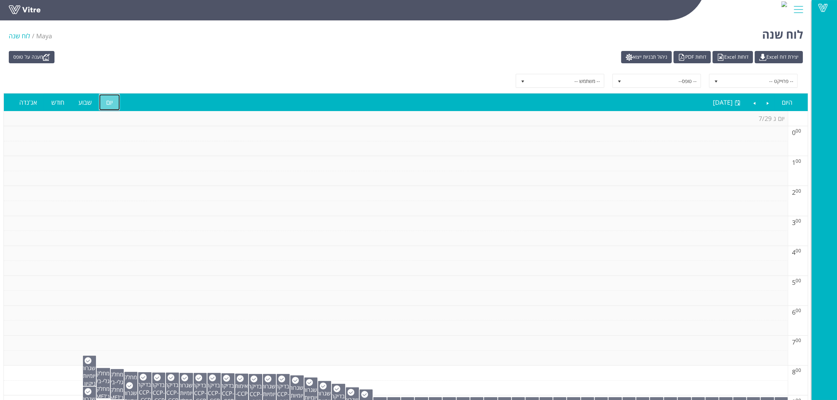
click at [111, 100] on link "יום" at bounding box center [109, 102] width 21 height 16
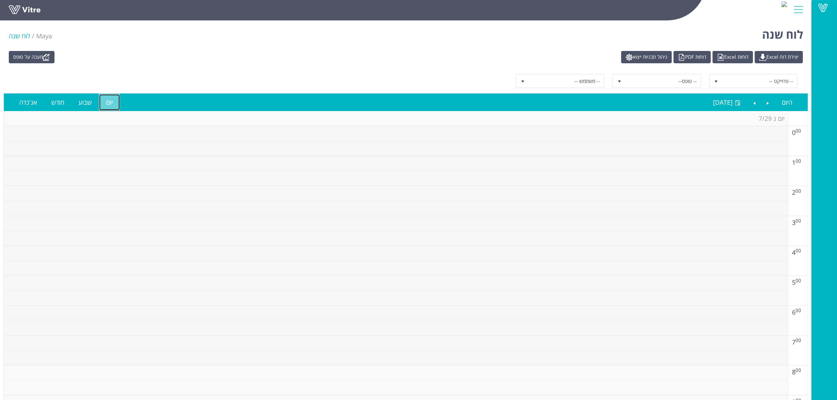
click at [108, 101] on link "יום" at bounding box center [109, 102] width 21 height 16
click at [88, 103] on link "שבוע" at bounding box center [84, 102] width 27 height 16
click at [59, 104] on link "חודש" at bounding box center [57, 102] width 27 height 16
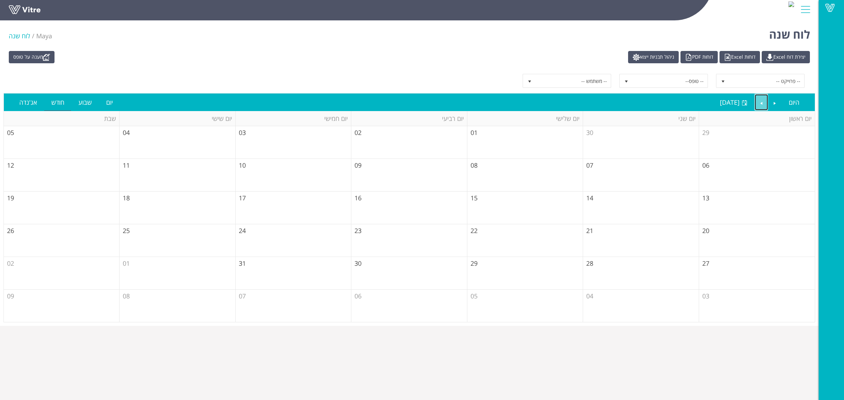
click at [762, 103] on link "Next" at bounding box center [761, 102] width 13 height 16
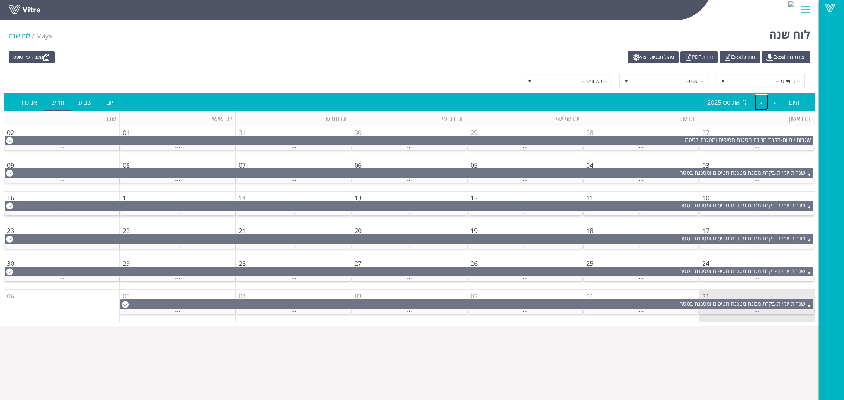
click at [729, 312] on div "..." at bounding box center [756, 311] width 115 height 5
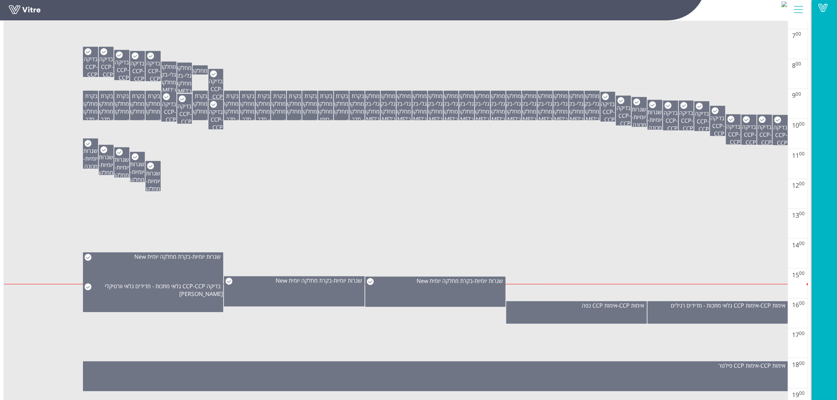
scroll to position [308, 0]
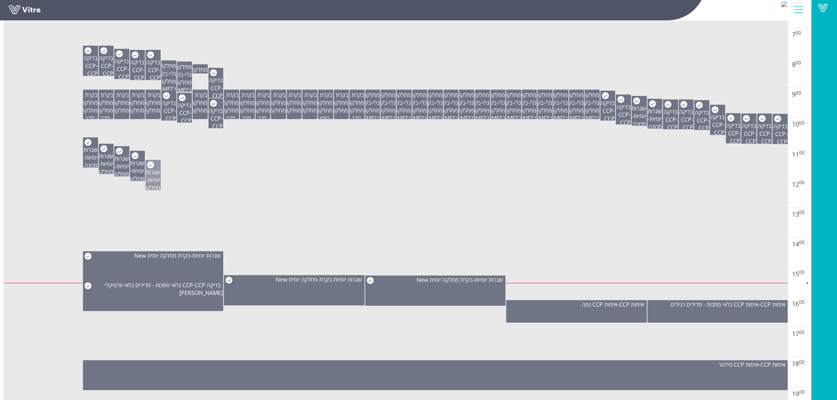
click at [155, 184] on span "שגרות יומיות" at bounding box center [153, 175] width 14 height 15
click at [136, 174] on span "שגרות יומיות" at bounding box center [137, 166] width 14 height 15
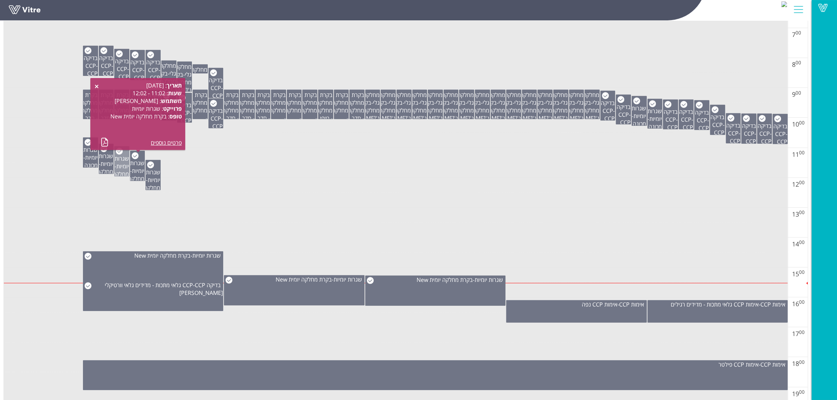
click at [120, 168] on span "שגרות יומיות" at bounding box center [122, 162] width 14 height 15
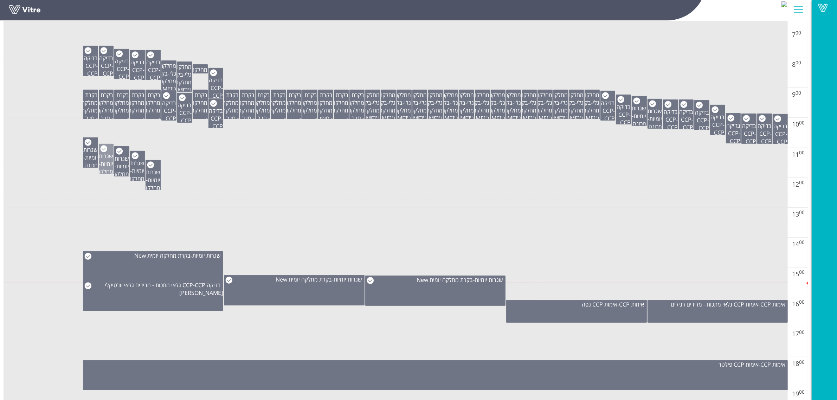
click at [103, 166] on span "שגרות יומיות" at bounding box center [106, 159] width 14 height 15
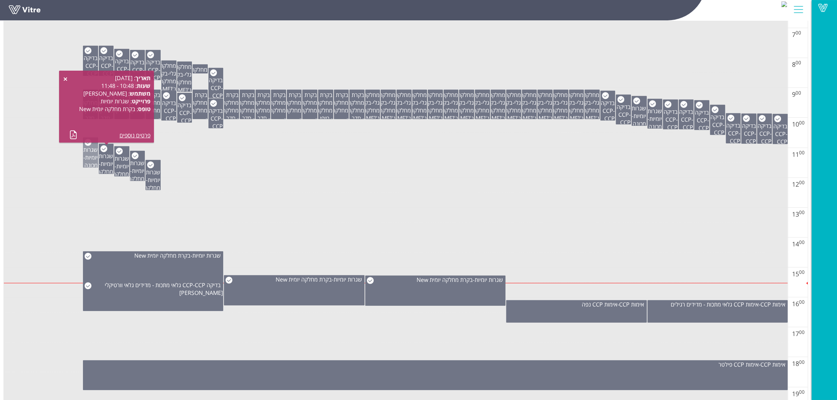
click at [90, 160] on span "שגרות יומיות" at bounding box center [90, 153] width 14 height 15
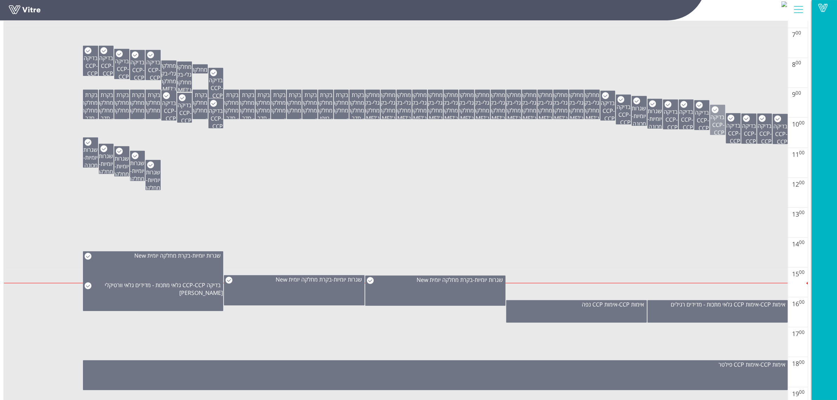
click at [711, 122] on span "בדיקה CCP" at bounding box center [718, 120] width 14 height 15
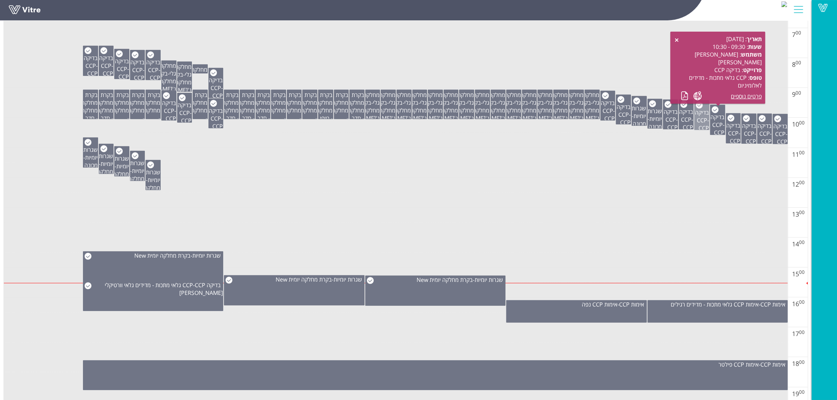
click at [699, 126] on span "CCP גלאי מתכות - מדידים לאלומיניום" at bounding box center [697, 147] width 24 height 46
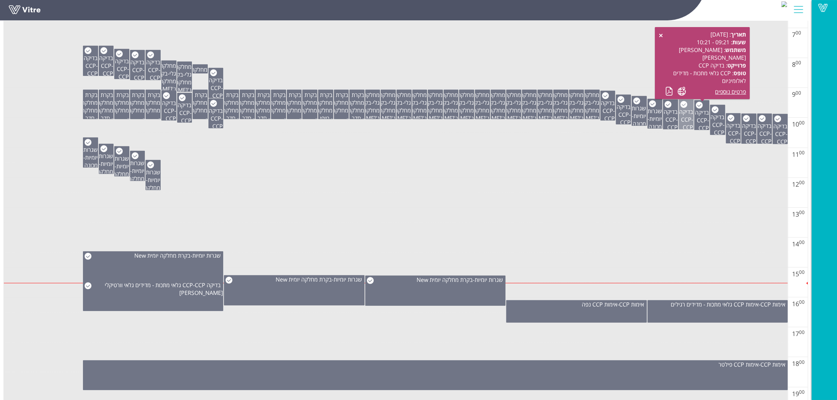
click at [684, 123] on span "בדיקה CCP" at bounding box center [686, 115] width 14 height 15
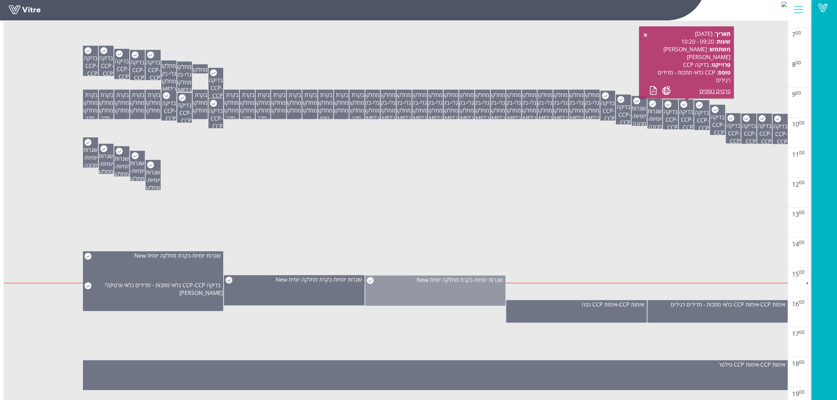
click at [444, 295] on div "שגרות יומיות - בקרת מחלקה יומית New" at bounding box center [435, 291] width 140 height 30
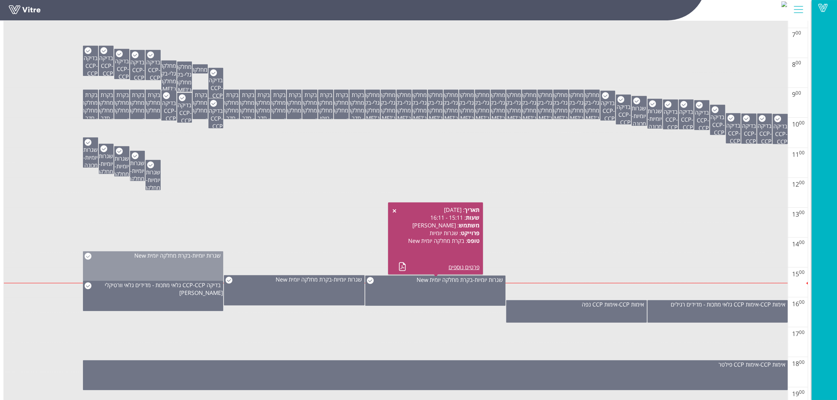
click at [180, 266] on div "שגרות יומיות - בקרת מחלקה יומית New" at bounding box center [153, 266] width 140 height 30
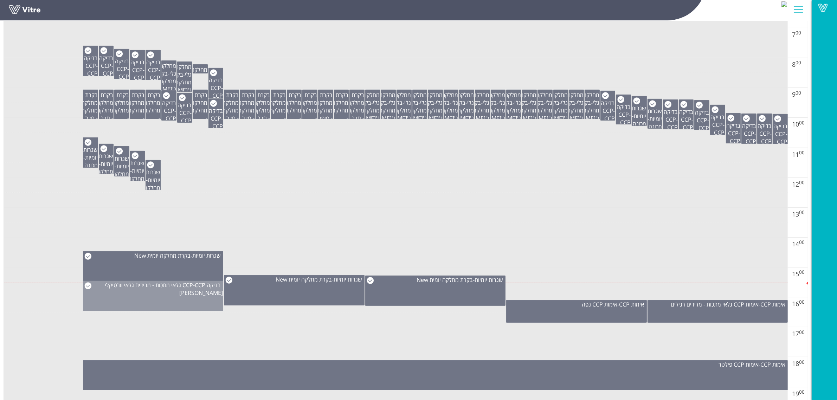
click at [198, 295] on div "בדיקה CCP - CCP גלאי מתכות - מדידים גלאי וורטיקלי ג'לי" at bounding box center [153, 296] width 140 height 30
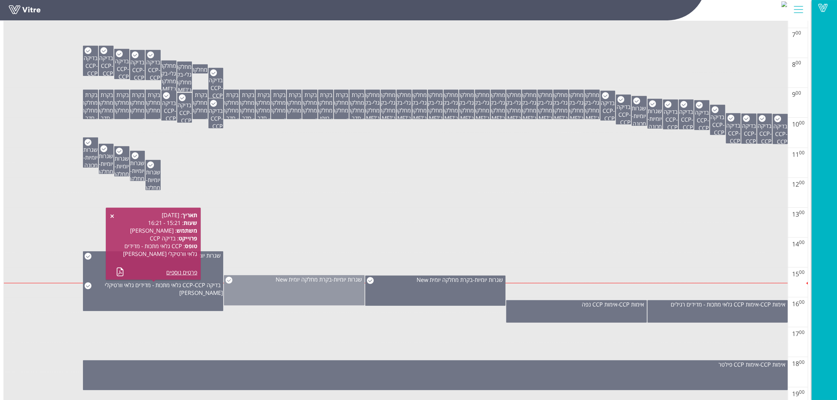
click at [287, 293] on div "שגרות יומיות - בקרת מחלקה יומית New" at bounding box center [294, 290] width 140 height 30
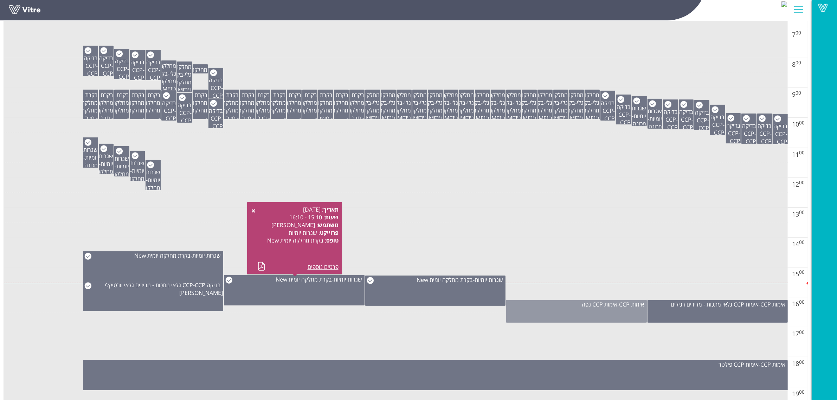
click at [587, 315] on div "אימות CCP - אימות CCP נפה" at bounding box center [576, 311] width 140 height 23
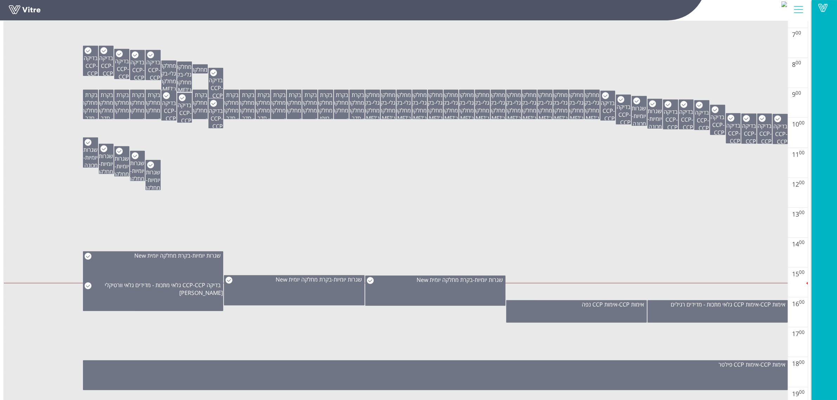
click at [686, 229] on td at bounding box center [396, 230] width 784 height 15
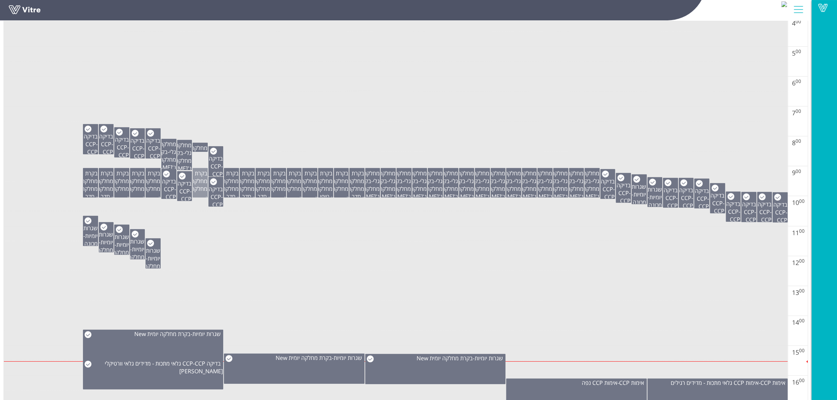
scroll to position [220, 0]
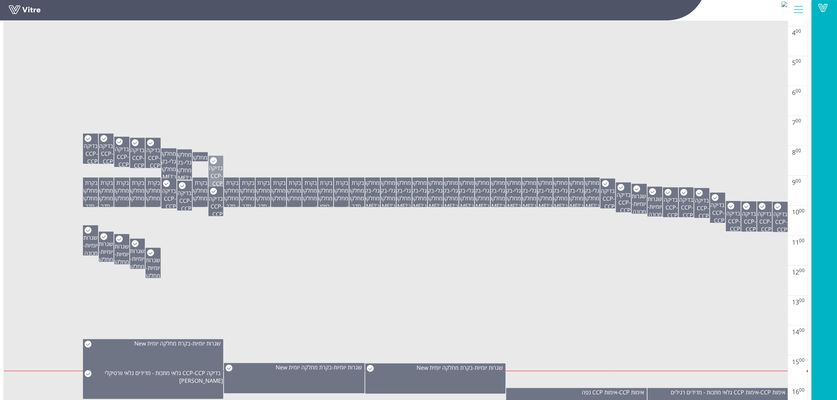
click at [215, 174] on span "בדיקה CCP" at bounding box center [216, 171] width 14 height 15
click at [183, 191] on span "בדיקה CCP" at bounding box center [185, 196] width 14 height 15
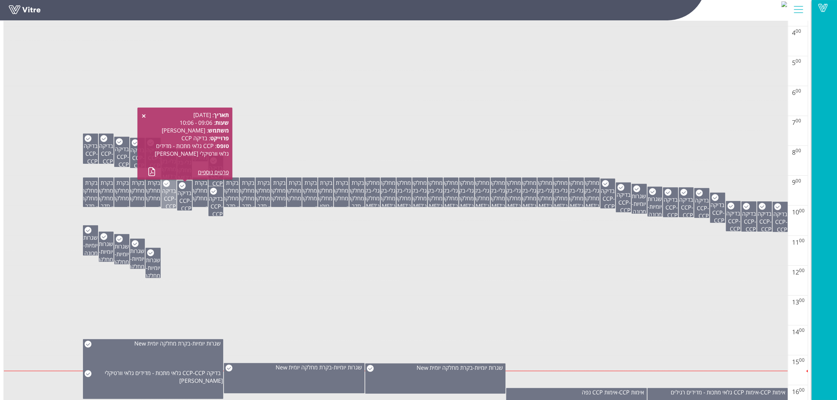
click at [166, 192] on span "בדיקה CCP" at bounding box center [169, 194] width 14 height 15
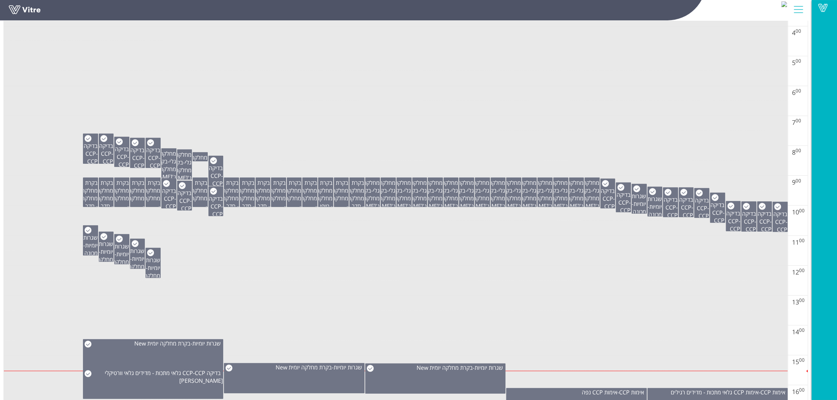
click at [438, 130] on td at bounding box center [396, 123] width 784 height 15
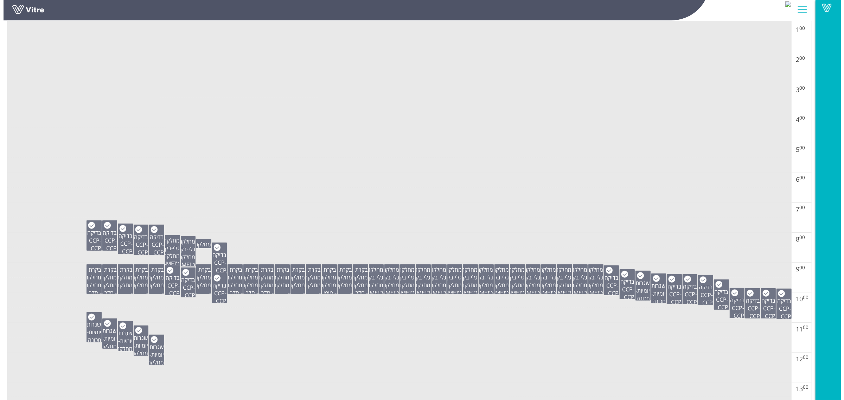
scroll to position [0, 0]
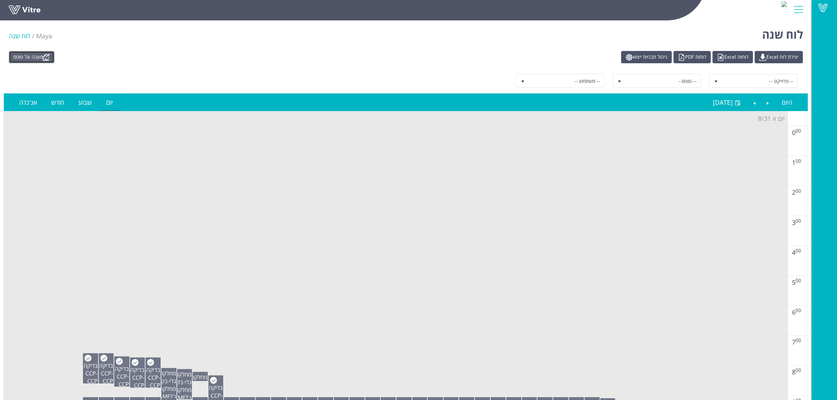
click at [38, 56] on link "מענה על טופס" at bounding box center [32, 57] width 46 height 12
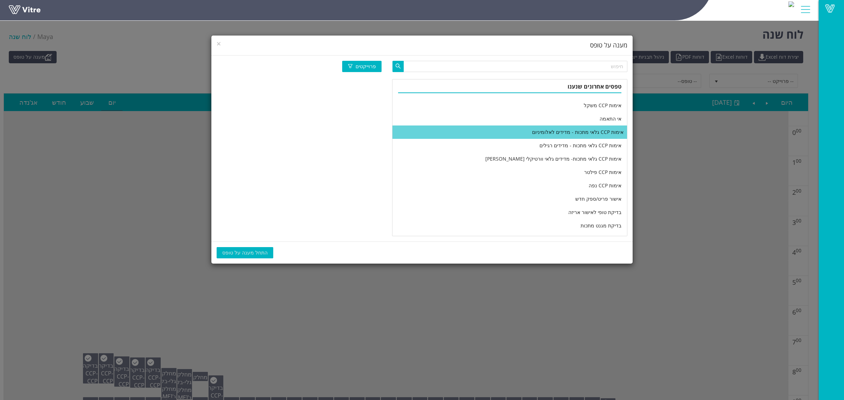
click at [500, 129] on li "אימות CCP גלאי מתכות - מדידים לאלומיניום" at bounding box center [509, 132] width 235 height 13
click at [557, 134] on li "אימות CCP גלאי מתכות - מדידים לאלומיניום" at bounding box center [509, 132] width 235 height 13
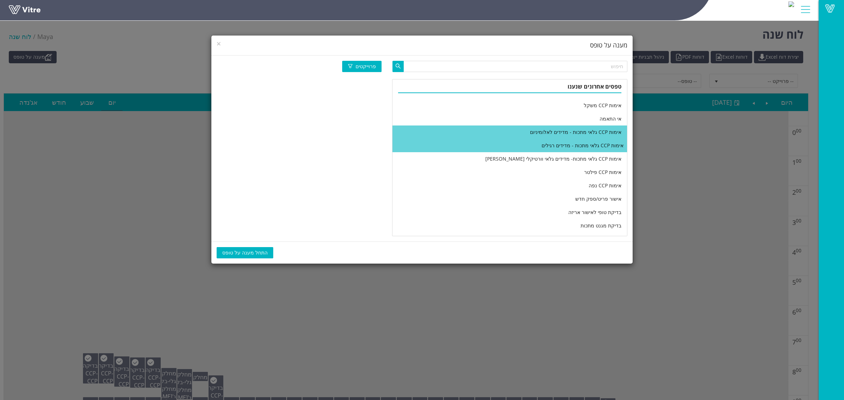
click at [550, 146] on li "אימות CCP גלאי מתכות - מדידים רגילים" at bounding box center [509, 145] width 235 height 13
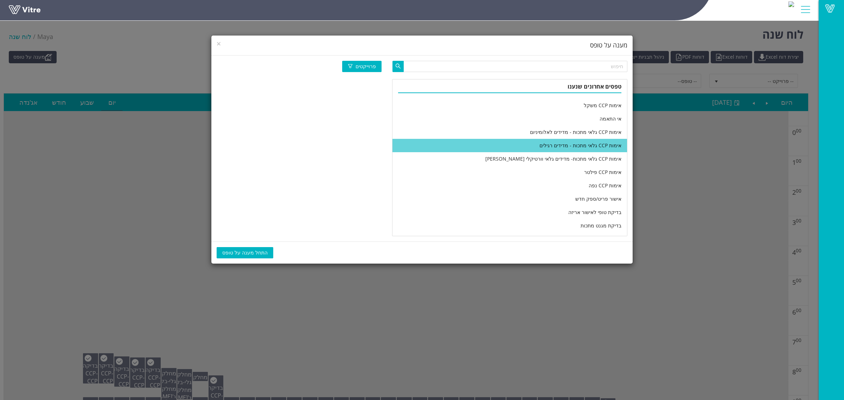
click at [247, 255] on span "התחל מענה על טופס" at bounding box center [244, 253] width 45 height 8
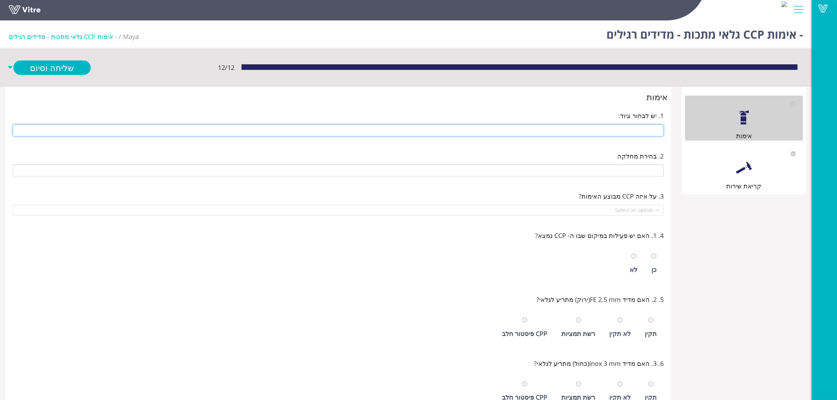
click at [595, 136] on input "text" at bounding box center [338, 130] width 651 height 12
type input "242 14 ראש - גלוטן"
type input "E-05 חדר אריזת גלוטן"
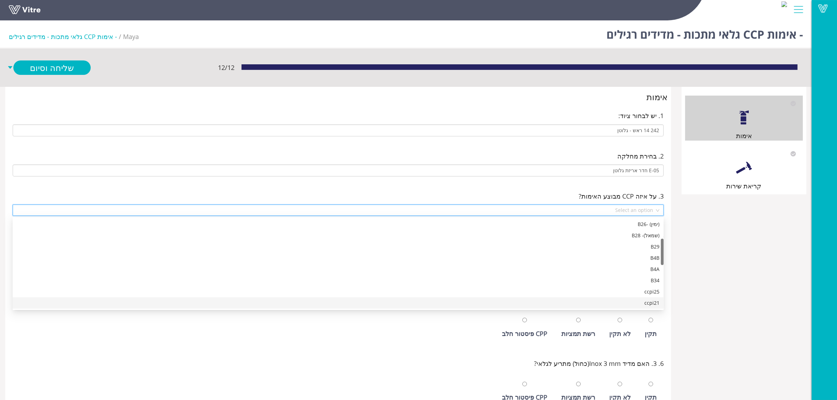
scroll to position [78, 0]
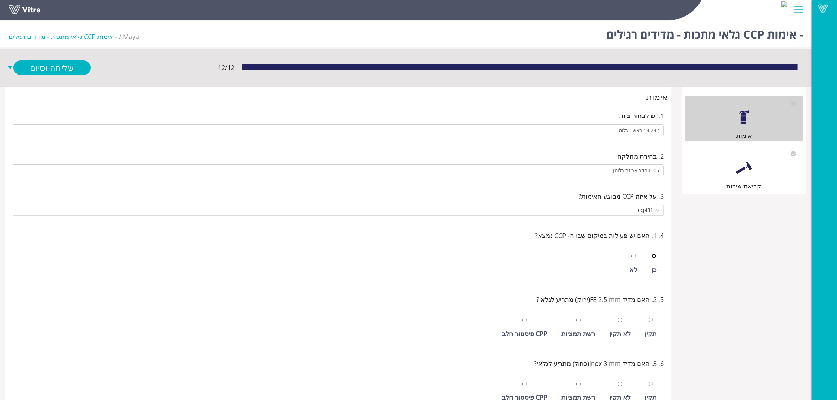
click at [652, 254] on input "radio" at bounding box center [654, 256] width 5 height 5
radio input "true"
click at [649, 318] on input "radio" at bounding box center [651, 320] width 5 height 5
radio input "true"
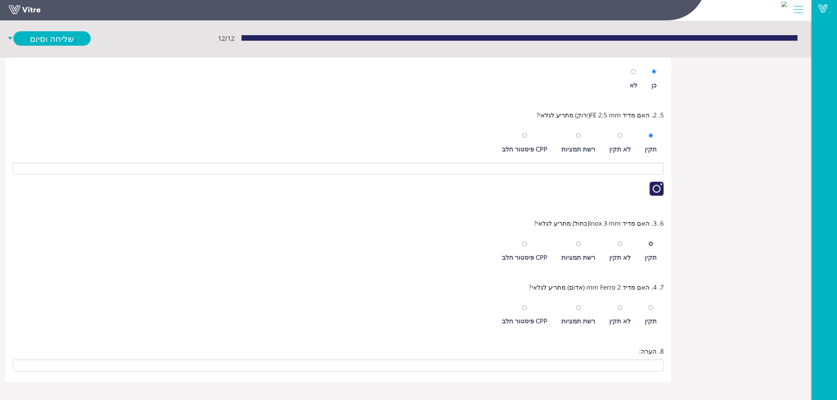
click at [649, 242] on input "radio" at bounding box center [651, 244] width 5 height 5
radio input "true"
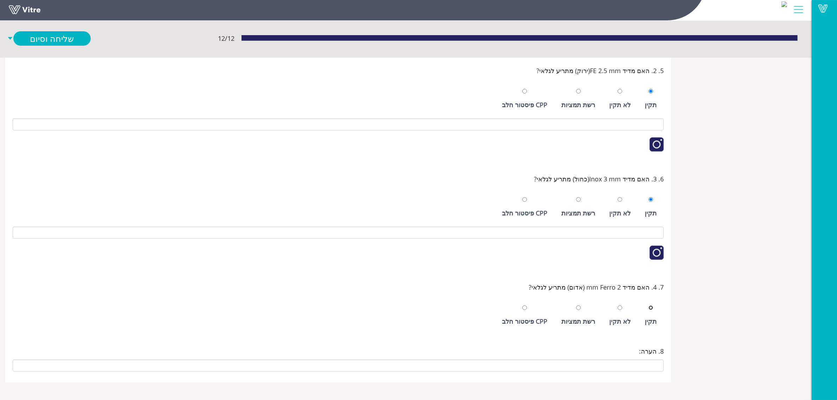
scroll to position [231, 0]
click at [649, 306] on input "radio" at bounding box center [651, 308] width 5 height 5
radio input "true"
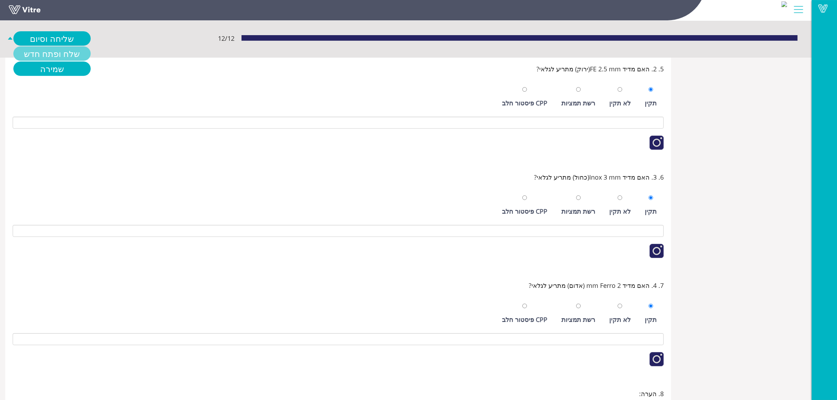
click at [50, 49] on link "שלח ופתח חדש" at bounding box center [51, 53] width 77 height 14
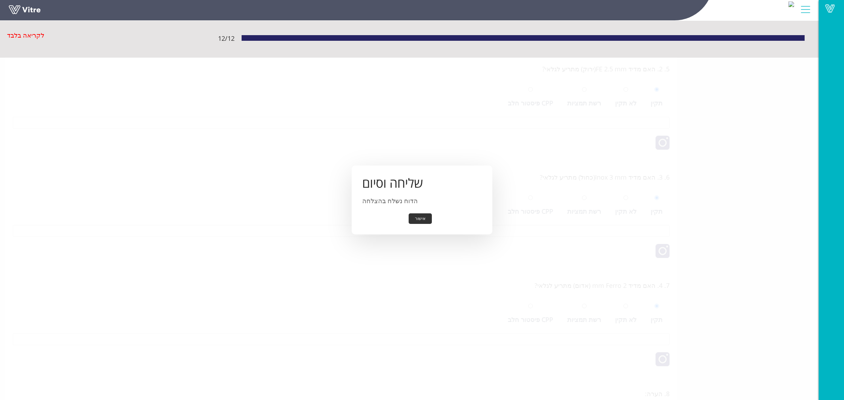
click at [420, 221] on button "אישור" at bounding box center [420, 218] width 23 height 11
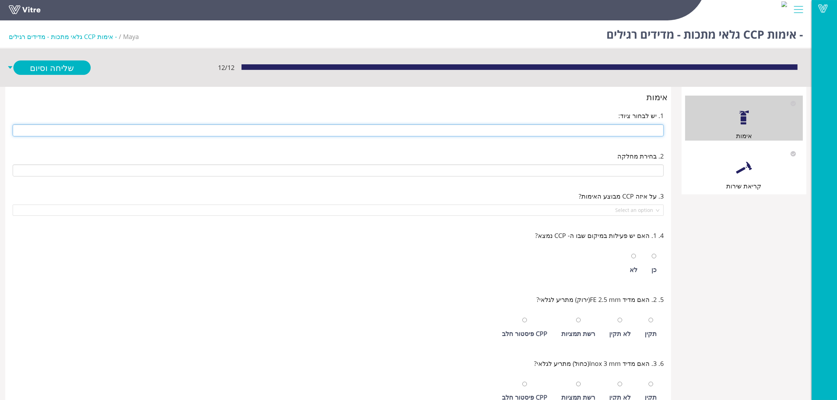
click at [618, 127] on input "text" at bounding box center [338, 130] width 651 height 12
type input "246 1/2 קילו סלקטד"
type input "CCP-i32 סלקטד 246"
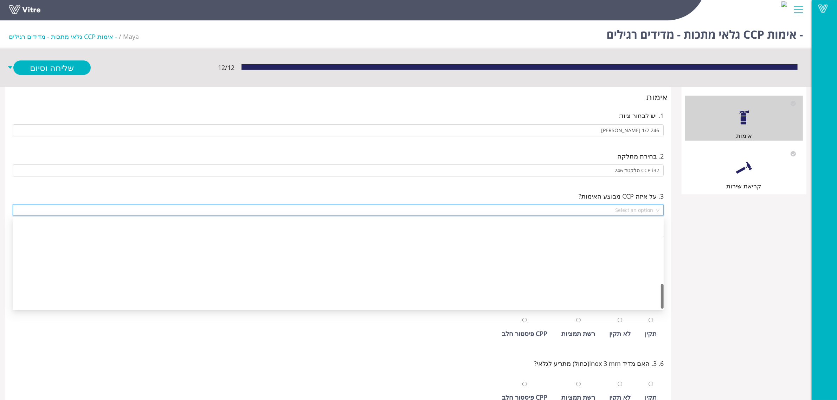
scroll to position [236, 0]
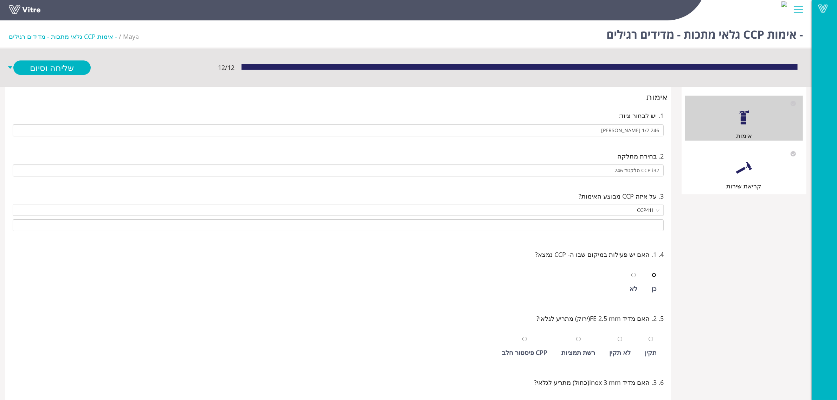
click at [652, 273] on input "radio" at bounding box center [654, 275] width 5 height 5
radio input "true"
click at [649, 337] on input "radio" at bounding box center [651, 339] width 5 height 5
radio input "true"
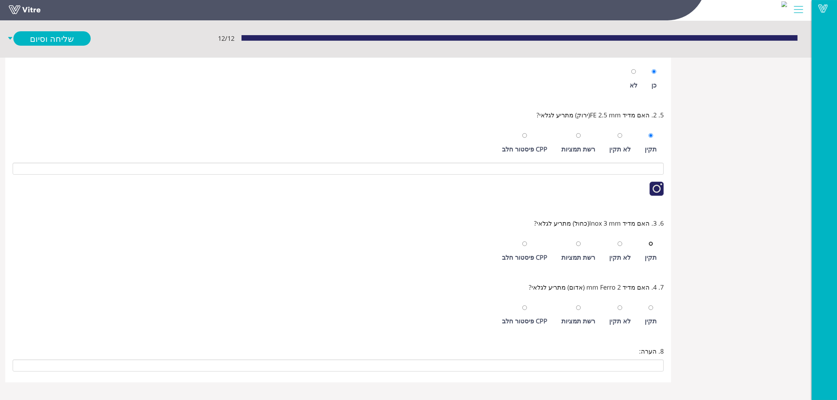
click at [649, 242] on input "radio" at bounding box center [651, 244] width 5 height 5
radio input "true"
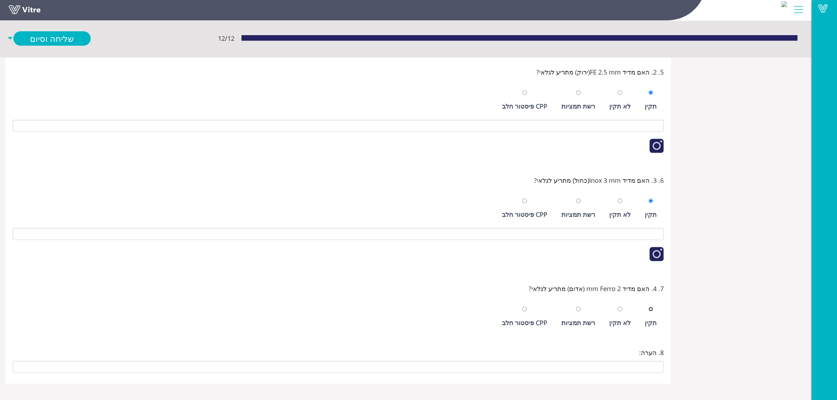
scroll to position [250, 0]
click at [649, 306] on input "radio" at bounding box center [651, 308] width 5 height 5
radio input "true"
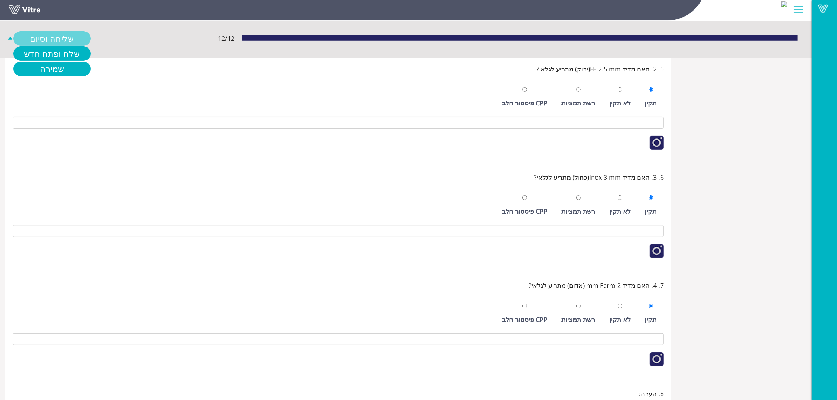
click at [64, 39] on link "שליחה וסיום" at bounding box center [51, 38] width 77 height 14
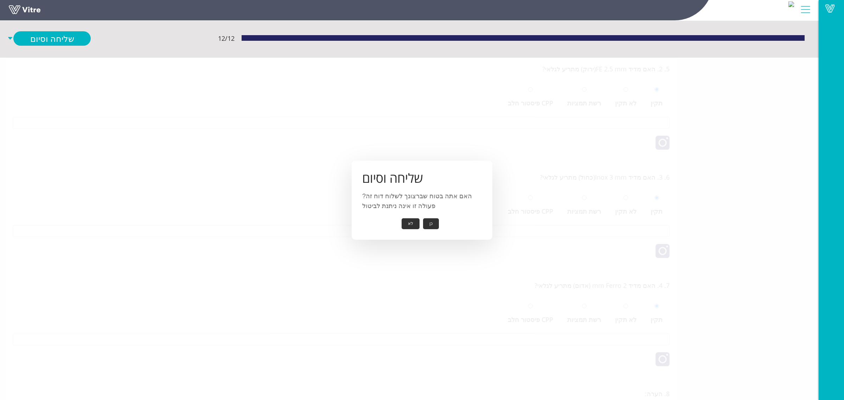
click at [425, 225] on button "כן" at bounding box center [431, 223] width 16 height 11
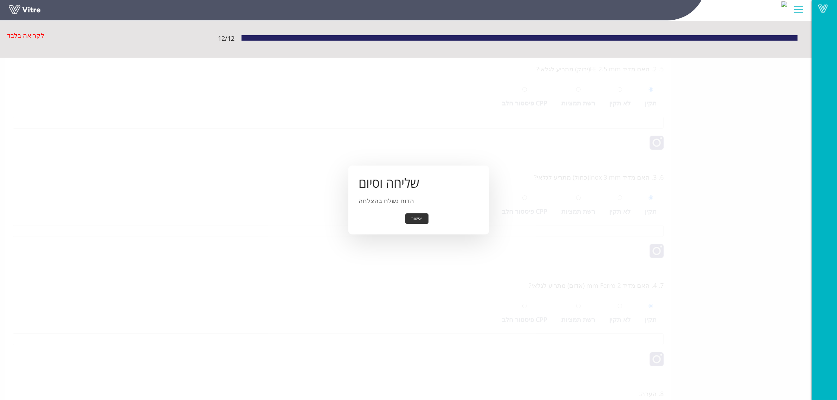
click at [418, 221] on button "אישור" at bounding box center [416, 218] width 23 height 11
